Goal: Navigation & Orientation: Find specific page/section

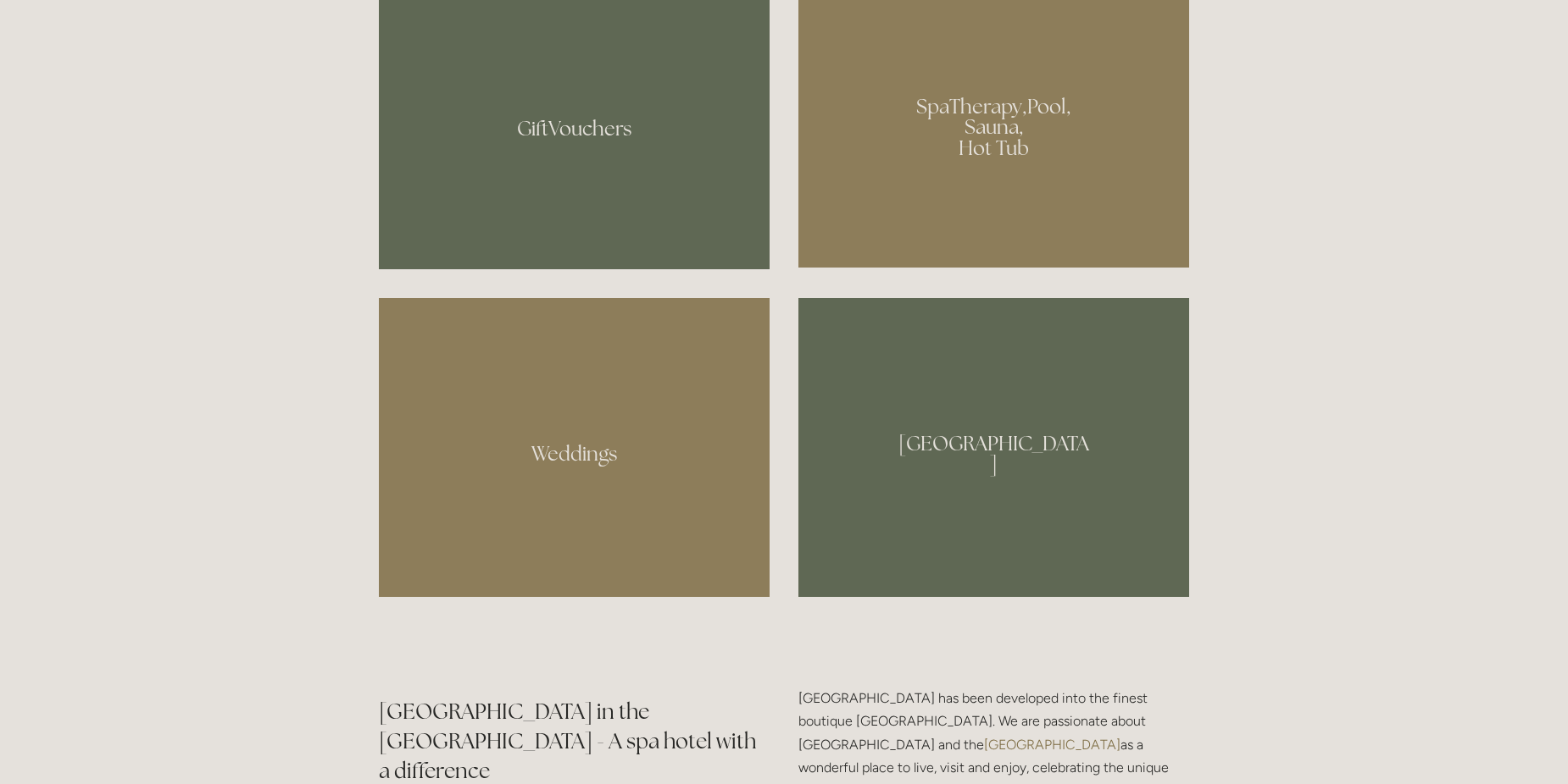
scroll to position [1440, 0]
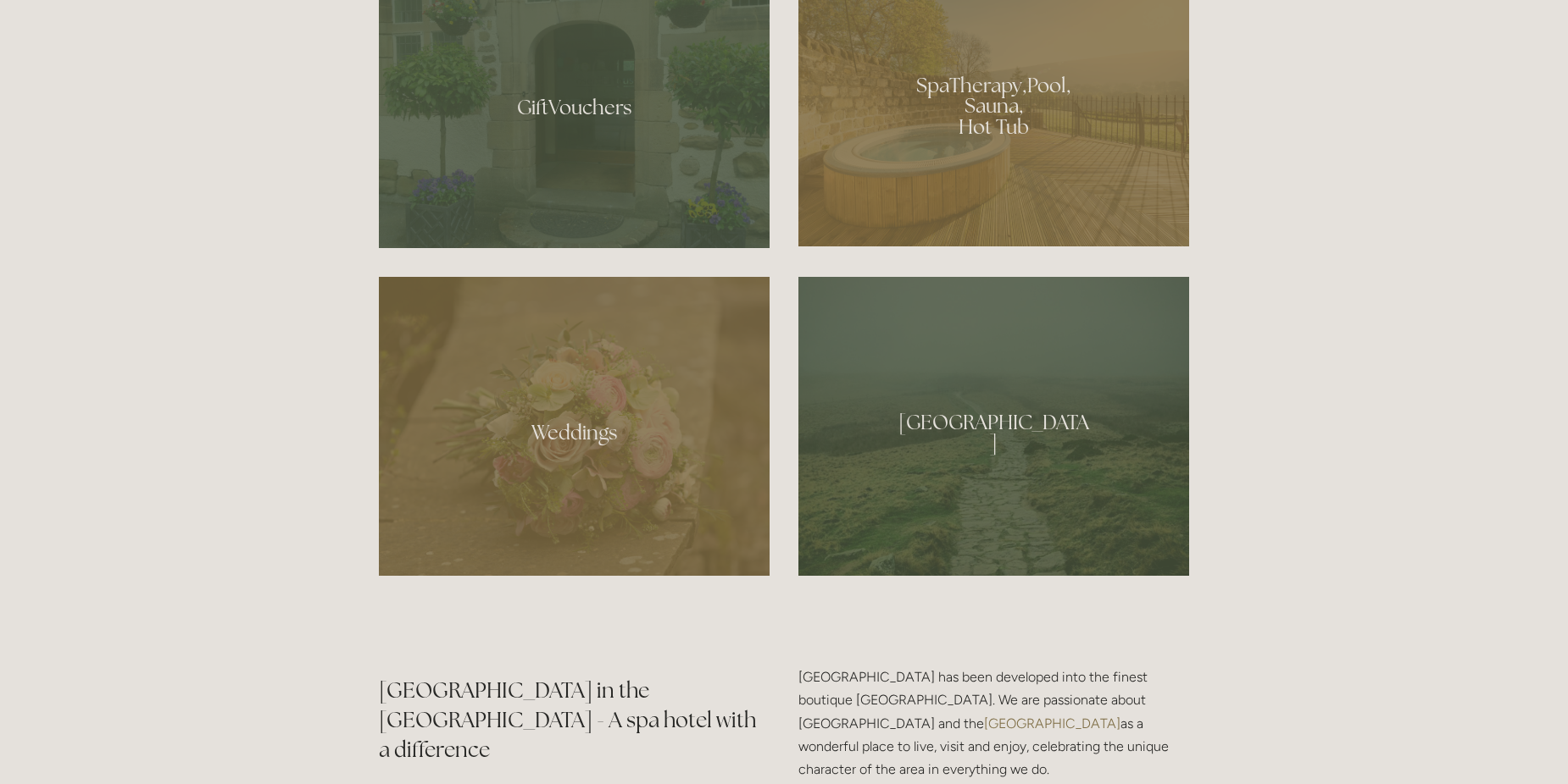
click at [984, 154] on div at bounding box center [993, 100] width 390 height 294
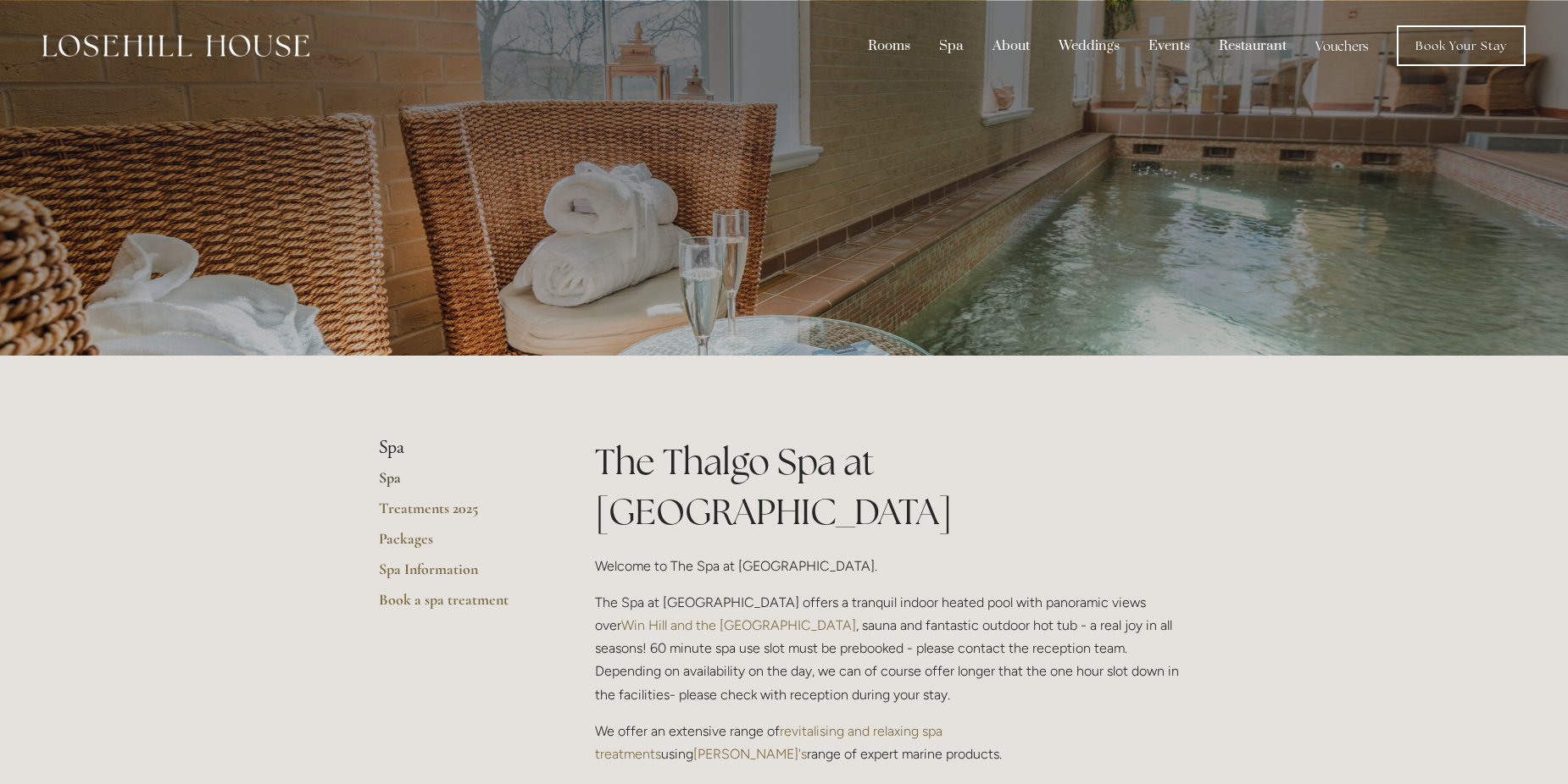
click at [386, 480] on link "Spa" at bounding box center [459, 484] width 162 height 31
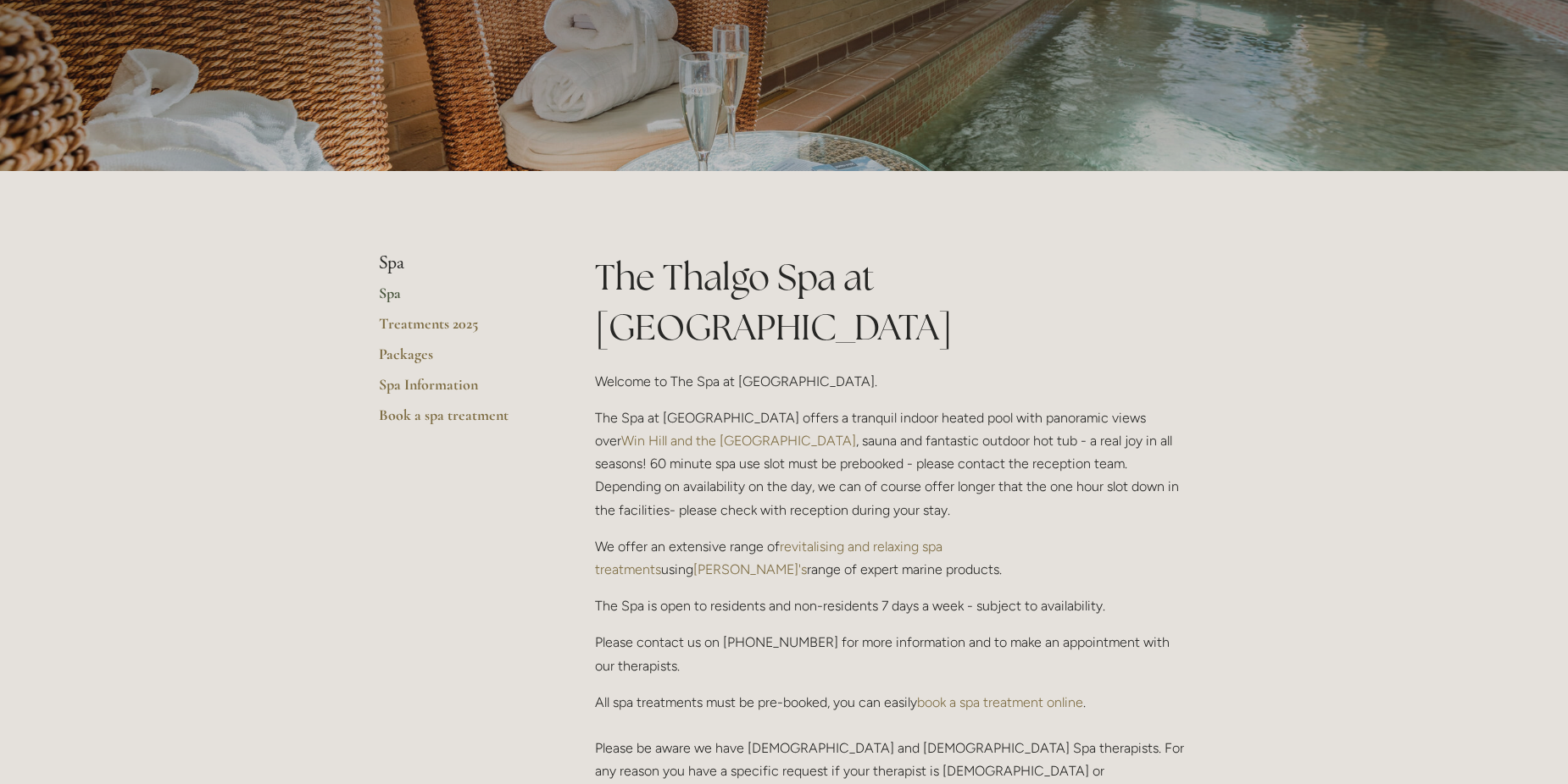
scroll to position [170, 0]
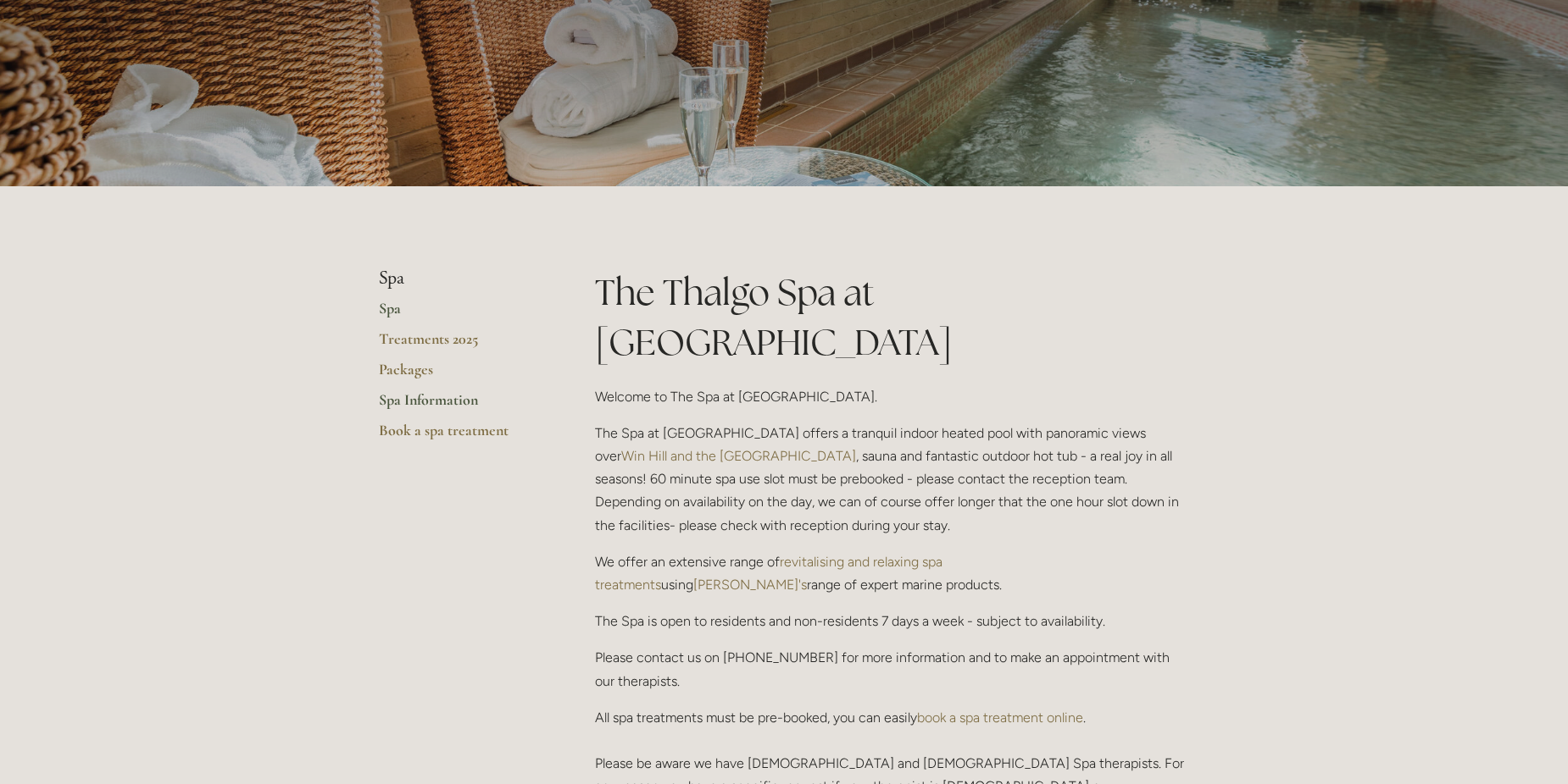
click at [432, 403] on link "Spa Information" at bounding box center [459, 405] width 162 height 31
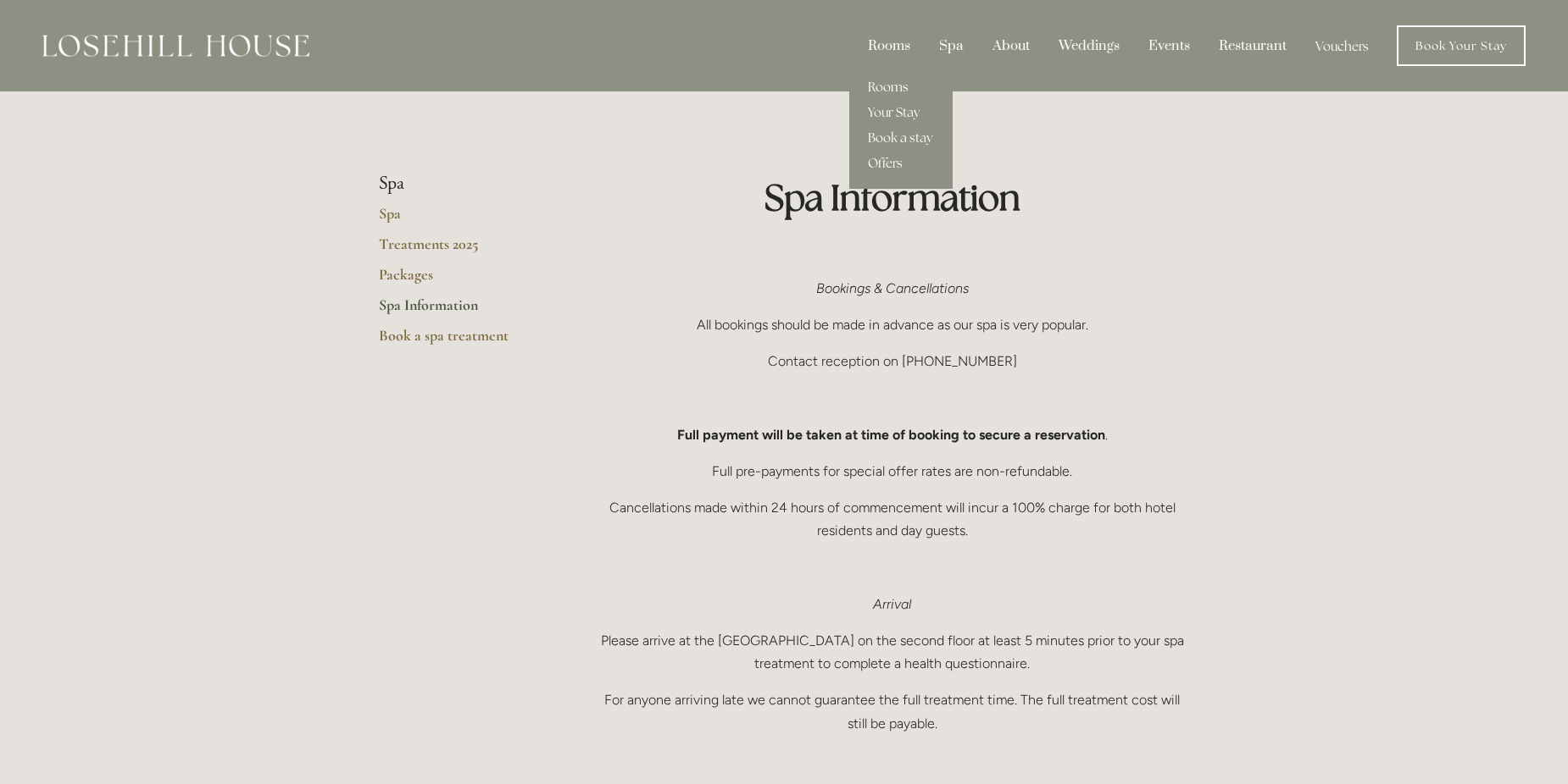
click at [891, 85] on link "Rooms" at bounding box center [901, 87] width 104 height 26
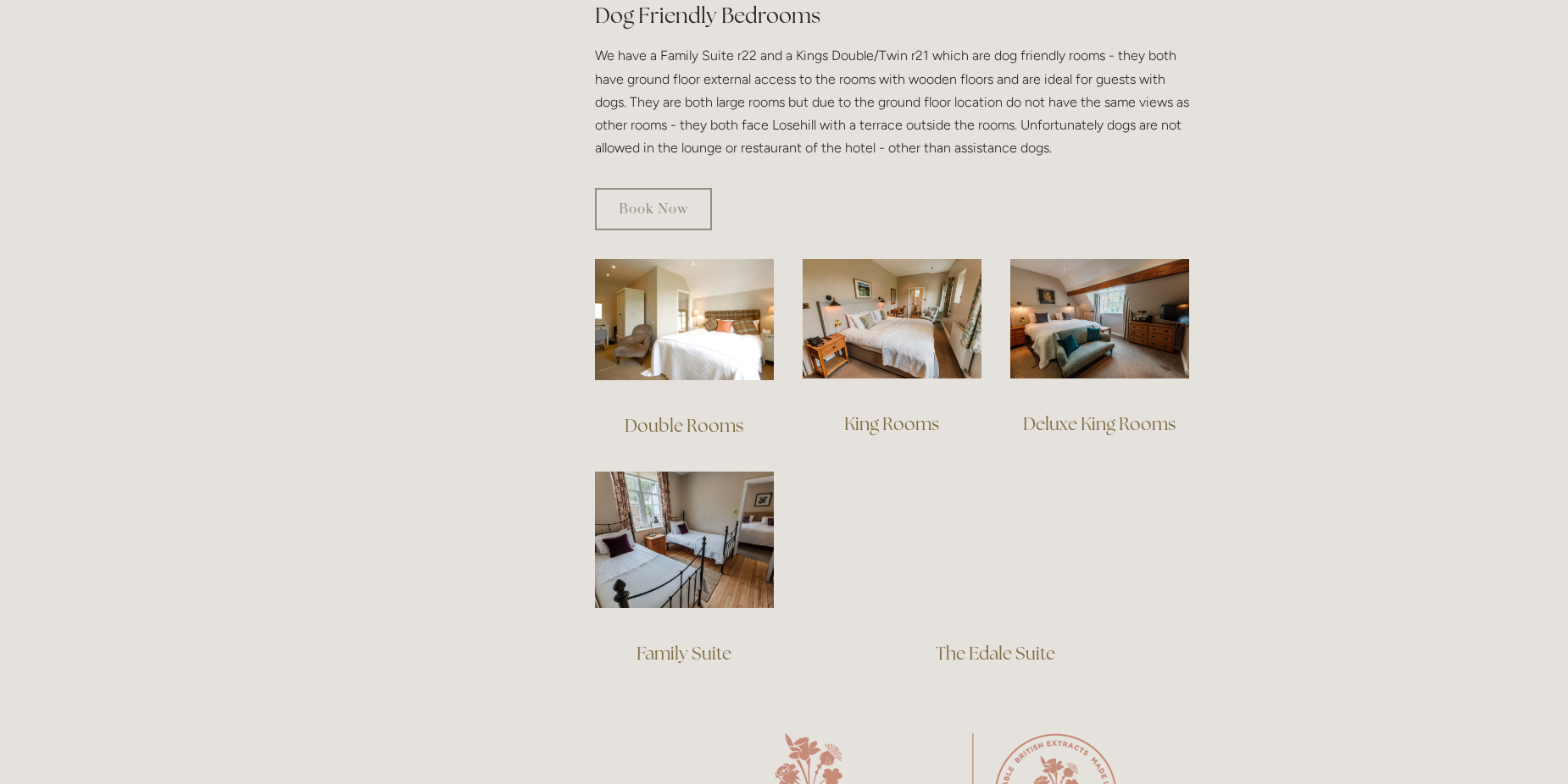
scroll to position [1016, 0]
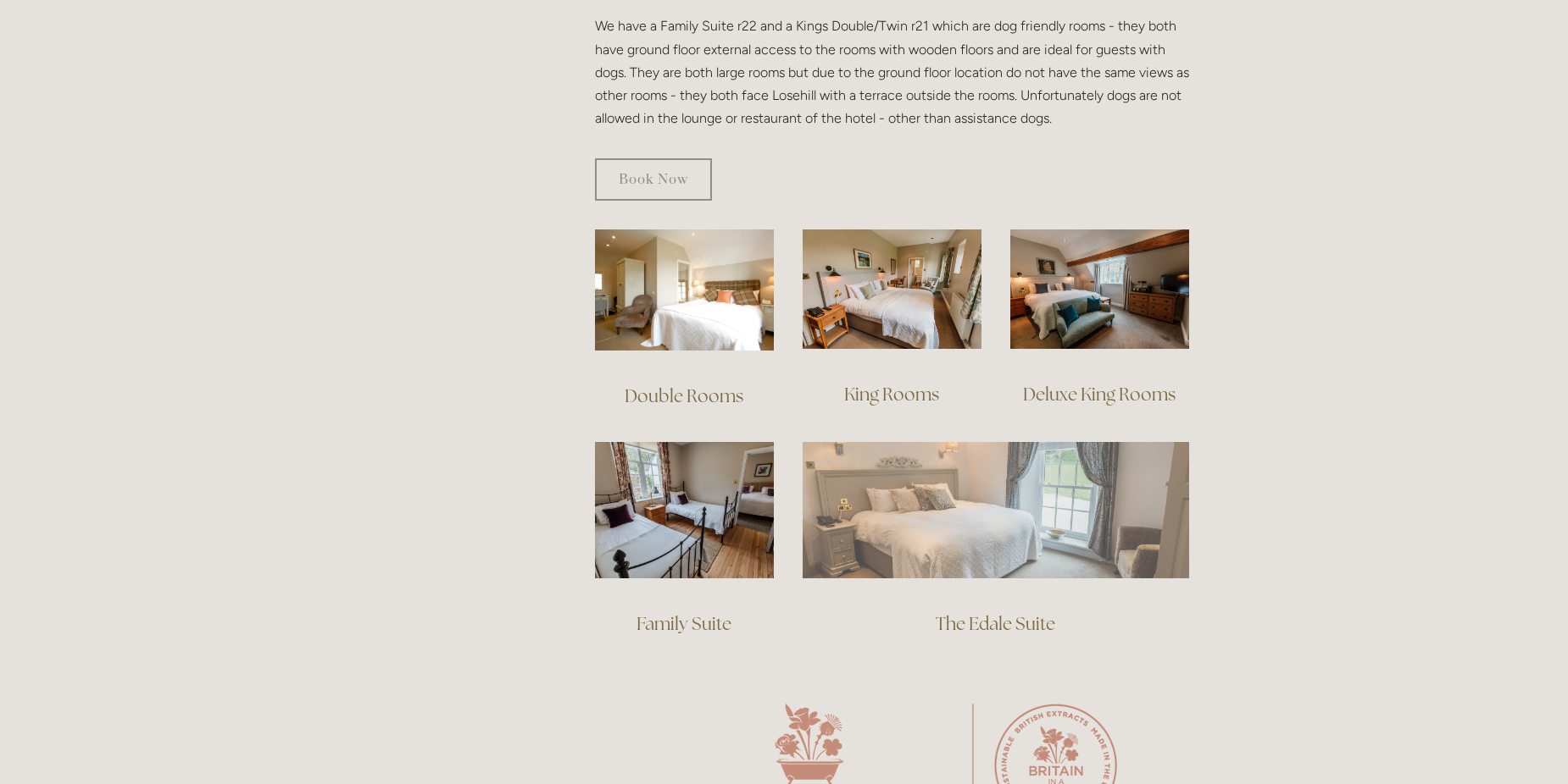
click at [1014, 524] on img at bounding box center [995, 509] width 386 height 135
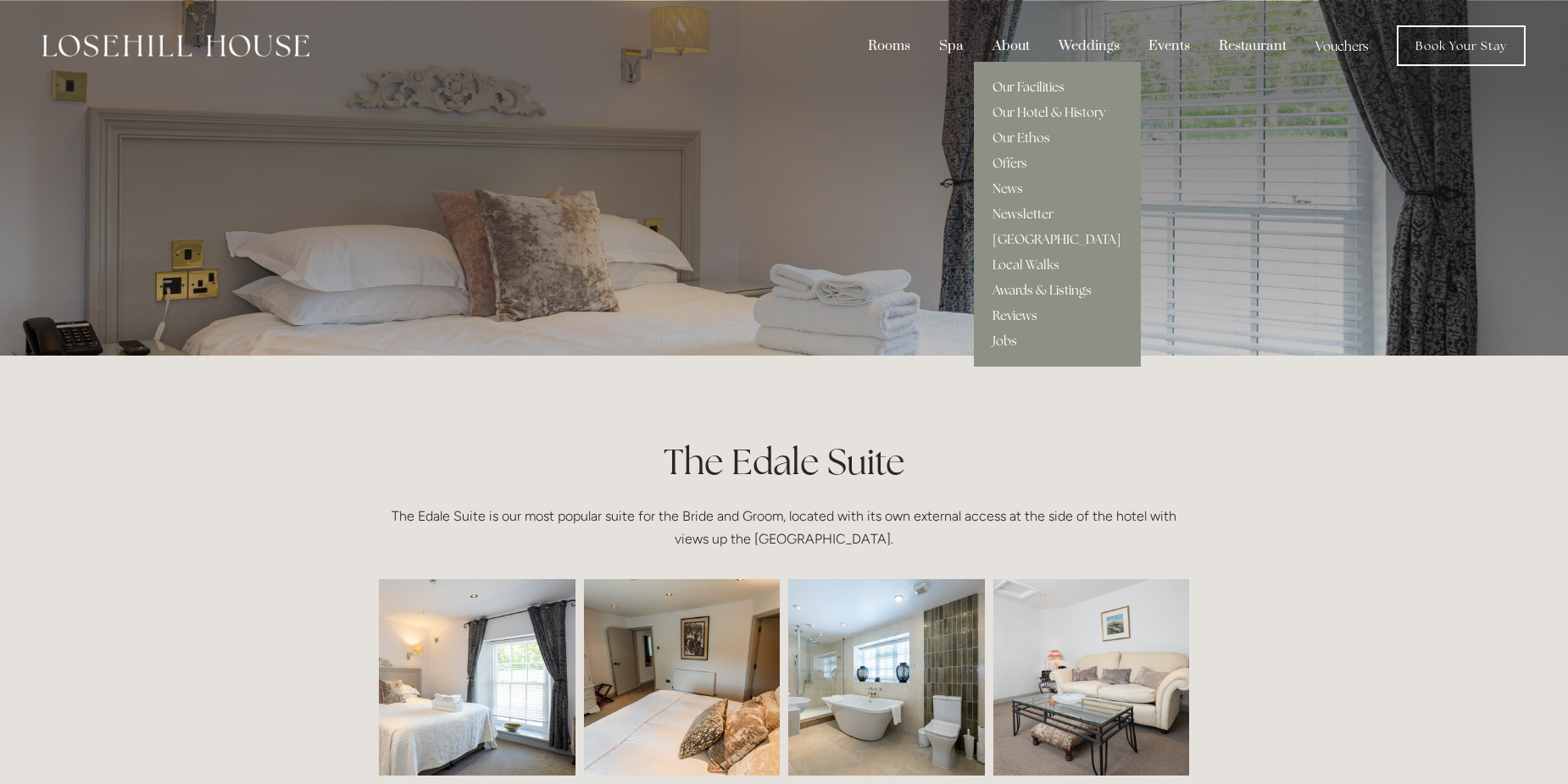
click at [1015, 84] on link "Our Facilities" at bounding box center [1057, 87] width 167 height 26
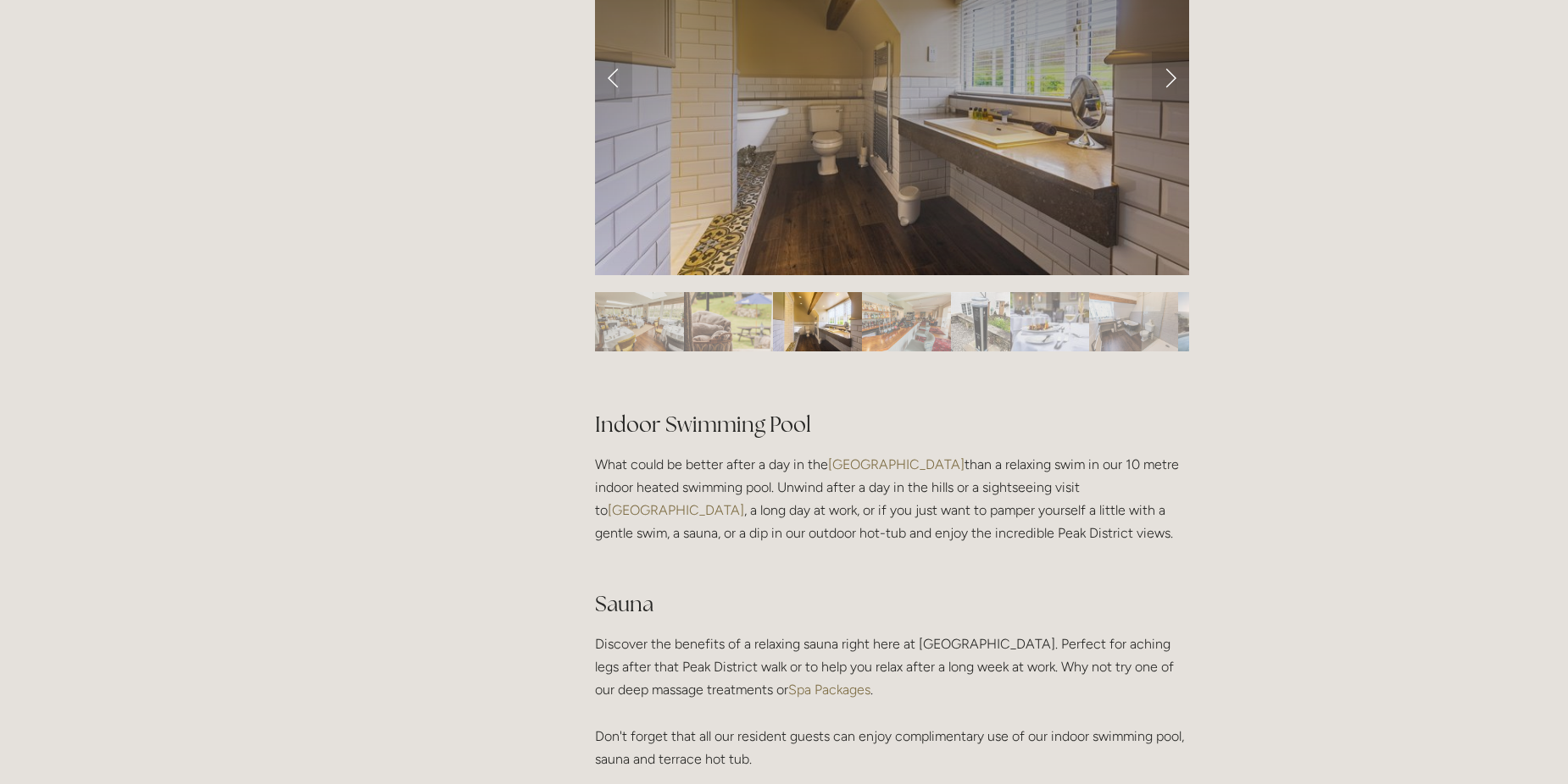
scroll to position [847, 0]
